Goal: Task Accomplishment & Management: Manage account settings

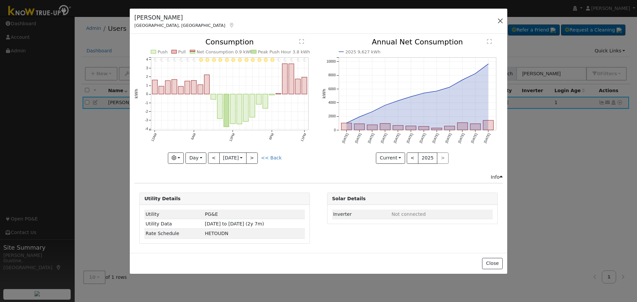
drag, startPoint x: 0, startPoint y: 0, endPoint x: 500, endPoint y: 22, distance: 500.7
click at [504, 23] on div "[PERSON_NAME] Fresno, [GEOGRAPHIC_DATA] Default Account Default Account [STREET…" at bounding box center [319, 22] width 378 height 26
click at [500, 21] on button "button" at bounding box center [500, 20] width 9 height 9
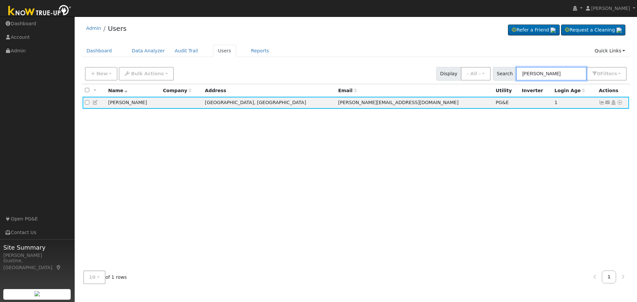
drag, startPoint x: 543, startPoint y: 72, endPoint x: 362, endPoint y: 53, distance: 182.1
click at [373, 57] on div "Admin Users Refer a Friend Request a Cleaning" at bounding box center [356, 154] width 556 height 269
type input "u"
type input "hup"
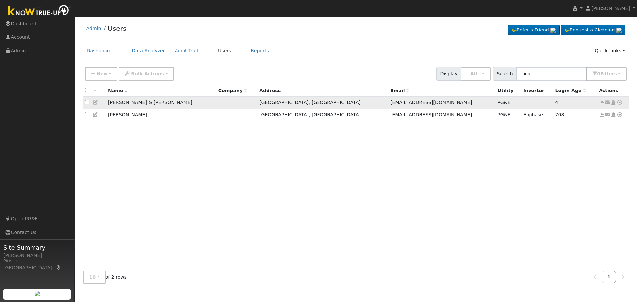
click at [602, 105] on icon at bounding box center [602, 102] width 6 height 5
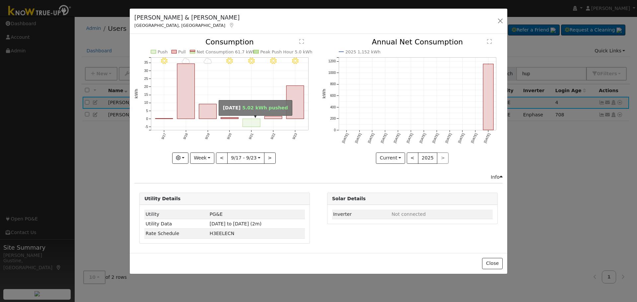
click at [255, 125] on rect "onclick=""" at bounding box center [252, 123] width 18 height 8
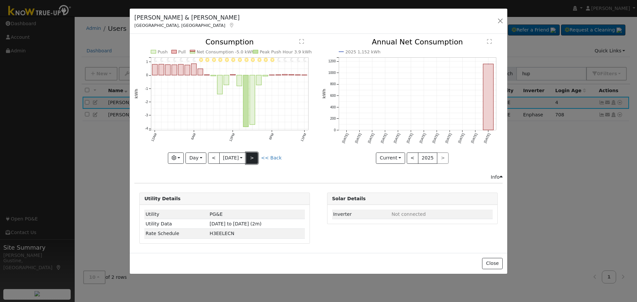
click at [251, 157] on button ">" at bounding box center [252, 158] width 12 height 11
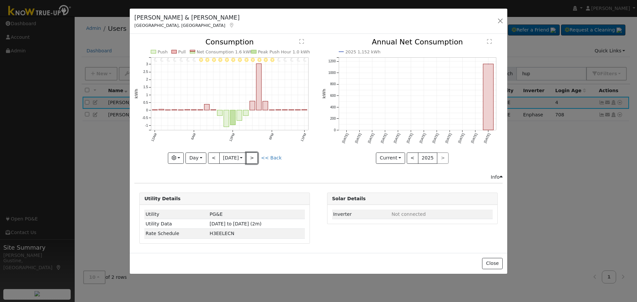
click at [251, 156] on button ">" at bounding box center [252, 158] width 12 height 11
type input "[DATE]"
